Goal: Information Seeking & Learning: Learn about a topic

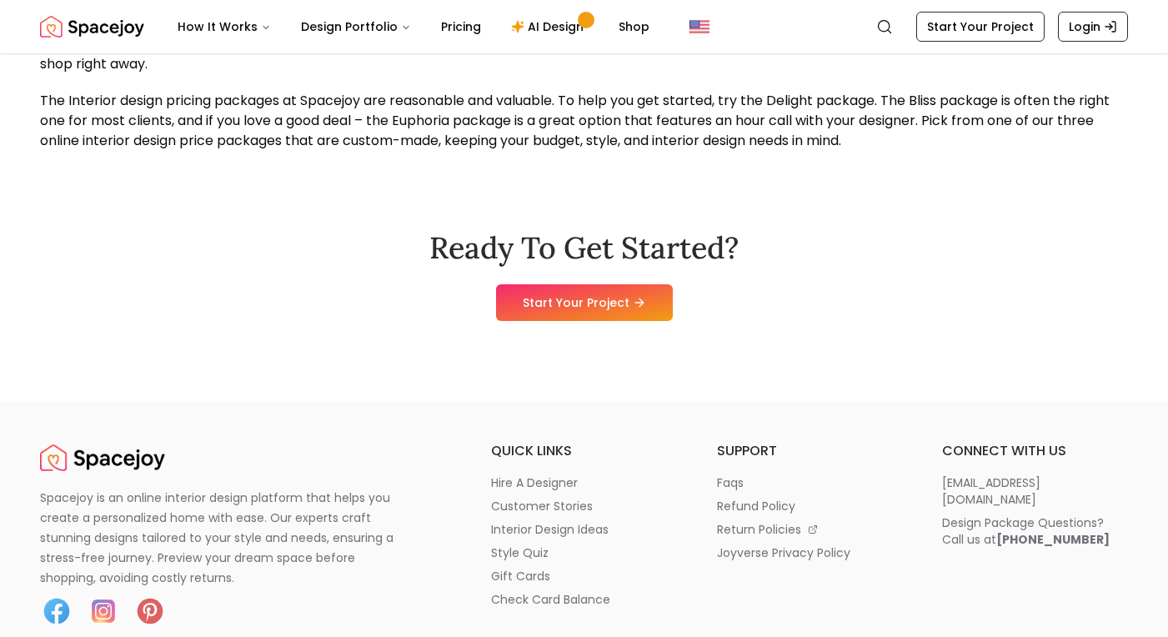
scroll to position [1779, 0]
click at [654, 291] on link "Start Your Project" at bounding box center [584, 301] width 177 height 37
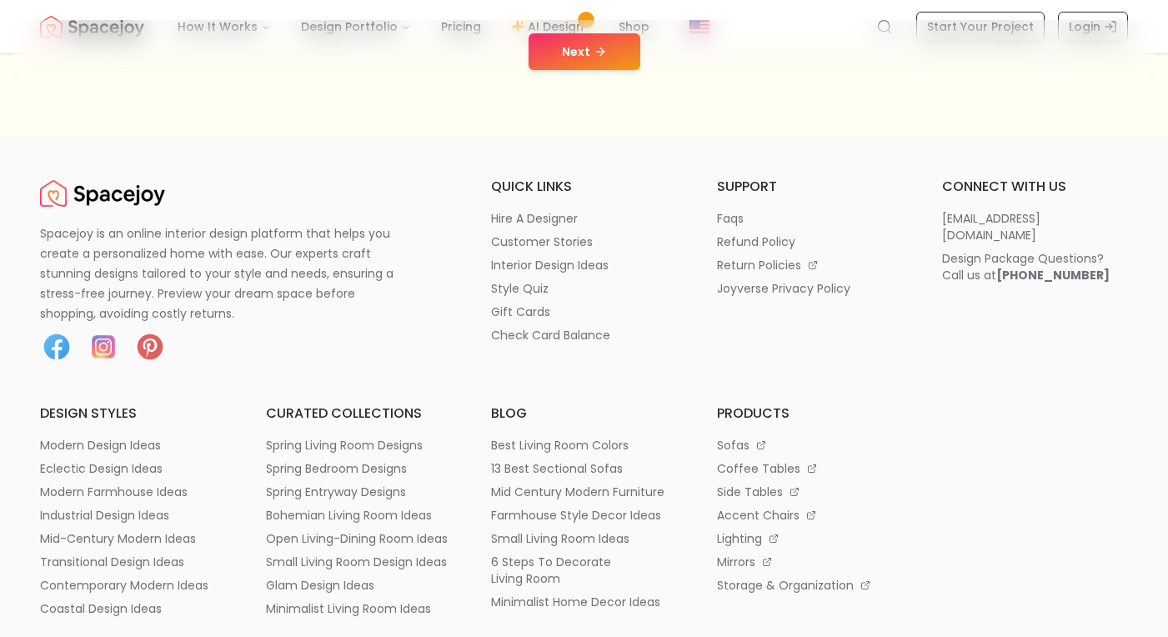
scroll to position [434, 0]
click at [568, 265] on p "interior design ideas" at bounding box center [550, 264] width 118 height 17
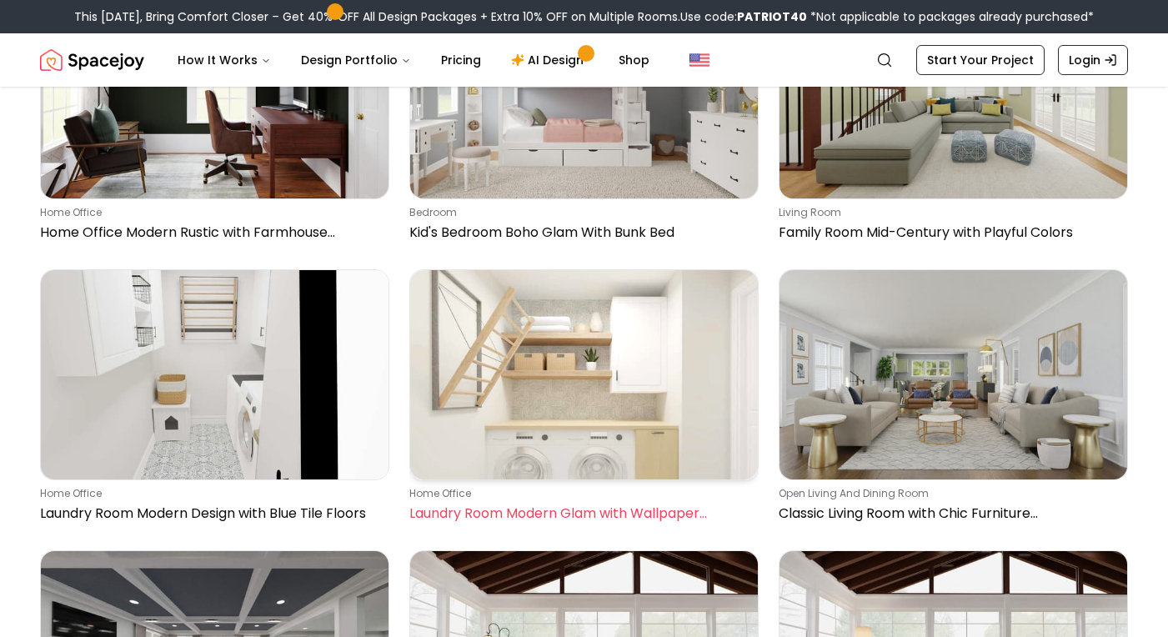
scroll to position [3813, 0]
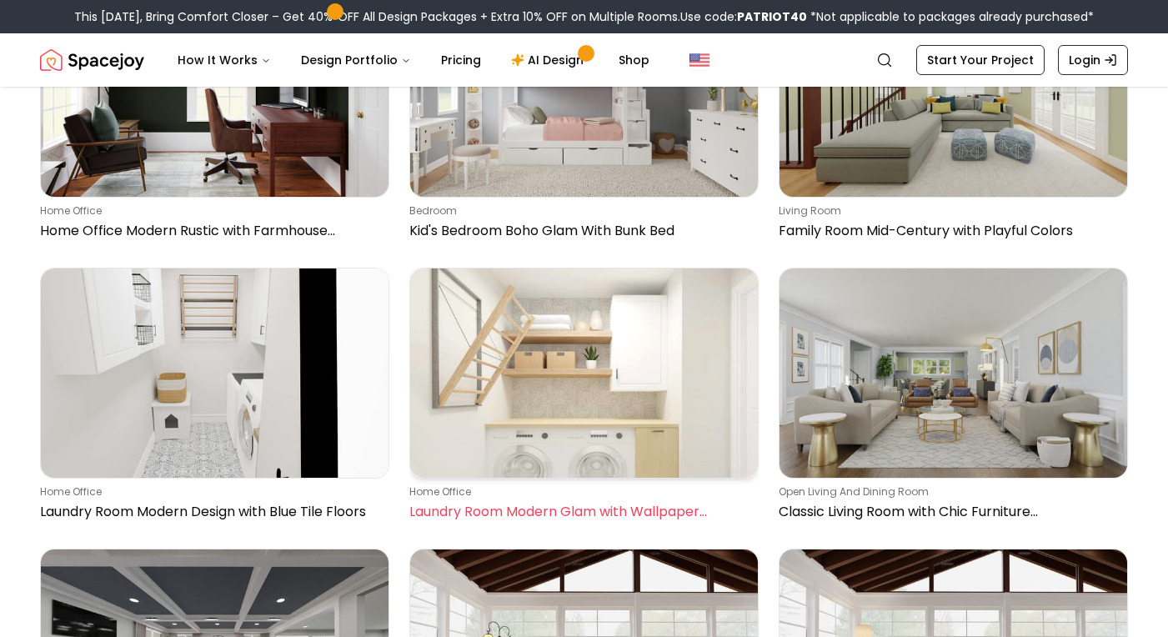
click at [528, 313] on img at bounding box center [584, 372] width 348 height 208
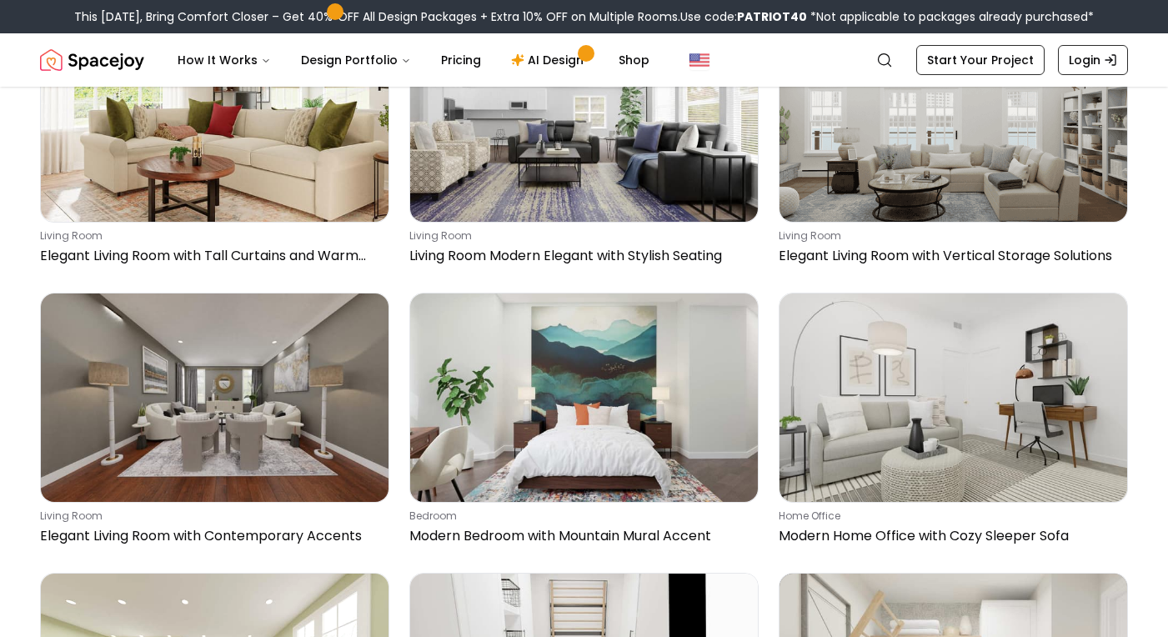
scroll to position [6038, 0]
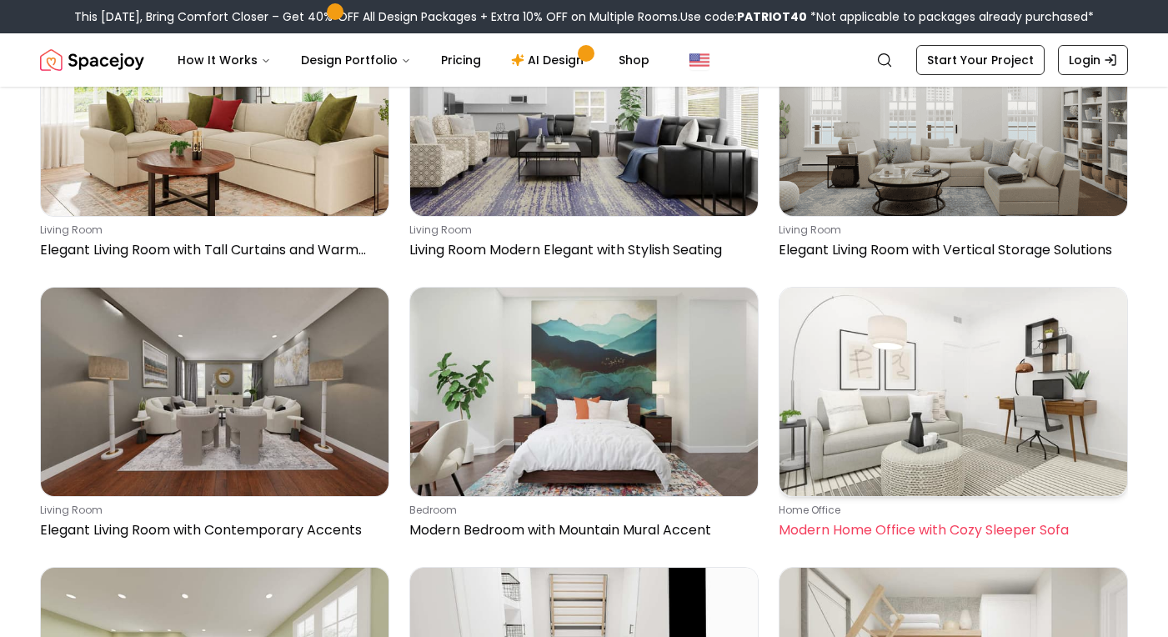
click at [879, 288] on img at bounding box center [954, 392] width 348 height 208
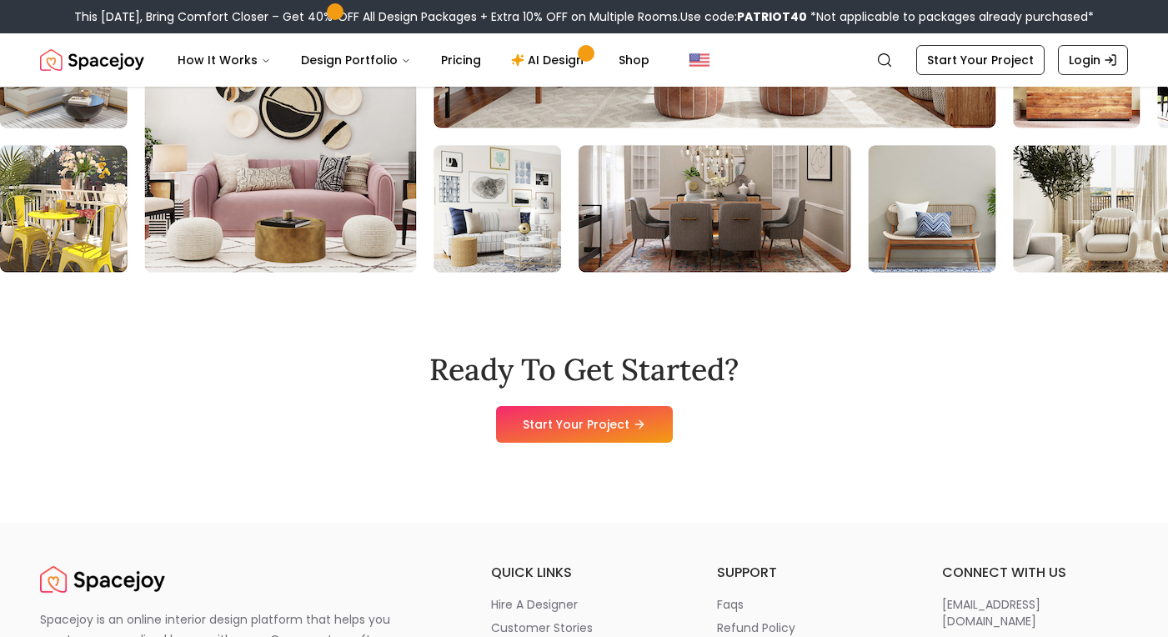
scroll to position [4071, 0]
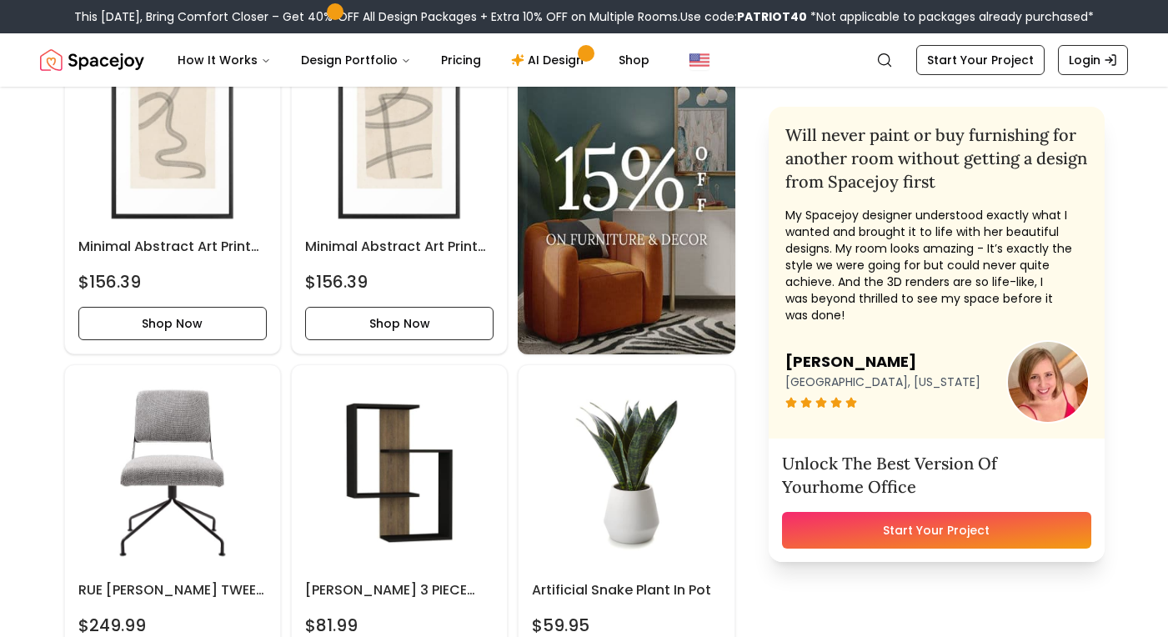
scroll to position [2104, 0]
